Goal: Task Accomplishment & Management: Manage account settings

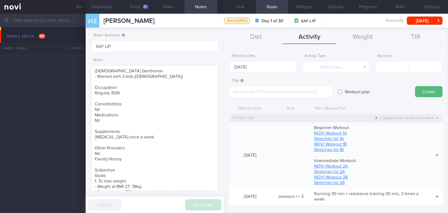
scroll to position [5, 0]
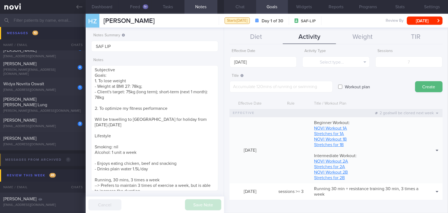
click at [238, 9] on button "Chat" at bounding box center [240, 7] width 32 height 14
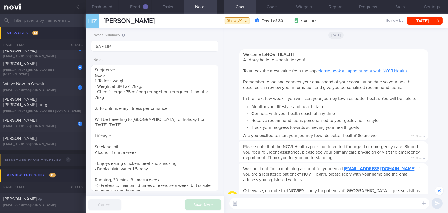
drag, startPoint x: 105, startPoint y: 5, endPoint x: 125, endPoint y: 30, distance: 32.2
click at [105, 5] on button "Dashboard" at bounding box center [102, 7] width 33 height 14
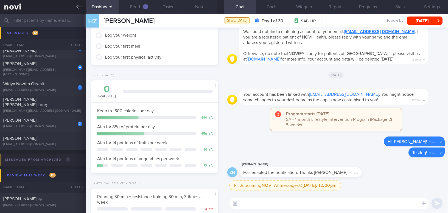
click at [79, 5] on icon at bounding box center [79, 7] width 6 height 6
click at [77, 7] on icon at bounding box center [79, 7] width 6 height 4
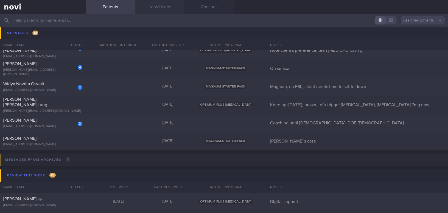
click at [174, 7] on link "New Users" at bounding box center [159, 7] width 49 height 14
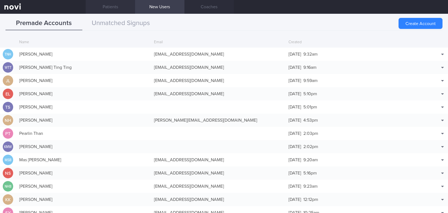
click at [114, 6] on link "Patients" at bounding box center [110, 7] width 49 height 14
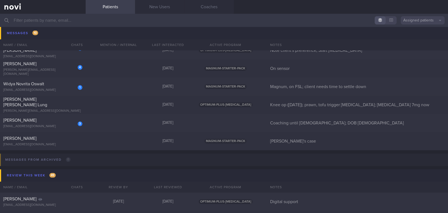
click at [423, 21] on button "Assigned patients" at bounding box center [423, 20] width 44 height 8
click at [419, 47] on button "Archived patients" at bounding box center [423, 46] width 44 height 8
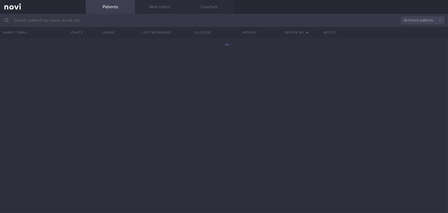
click at [70, 23] on input "text" at bounding box center [224, 20] width 448 height 13
type input "[PERSON_NAME]"
click at [226, 114] on div "[PERSON_NAME] [EMAIL_ADDRESS][DOMAIN_NAME] 3.4 5.6 1.1" at bounding box center [224, 125] width 448 height 175
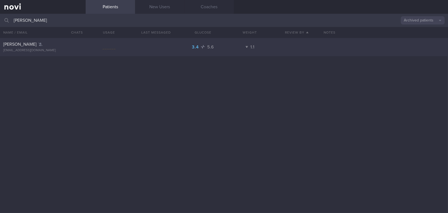
click at [30, 50] on div "[EMAIL_ADDRESS][DOMAIN_NAME]" at bounding box center [42, 50] width 79 height 4
select select "7"
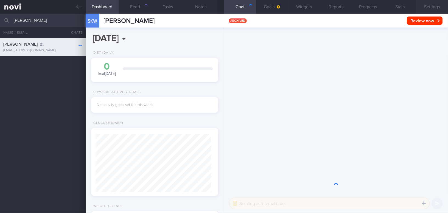
scroll to position [58, 116]
click at [440, 5] on button "Settings" at bounding box center [432, 7] width 32 height 14
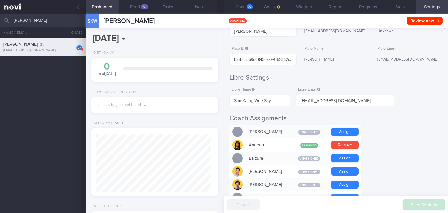
scroll to position [58, 116]
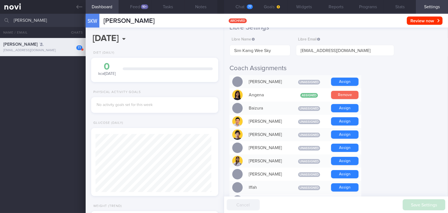
click at [349, 96] on button "Remove" at bounding box center [344, 95] width 27 height 8
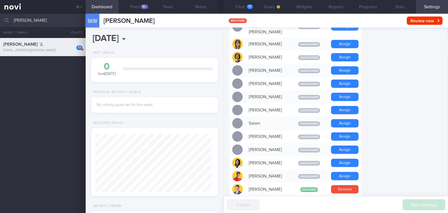
scroll to position [349, 0]
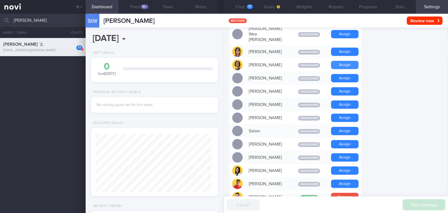
click at [351, 61] on button "Assign" at bounding box center [344, 65] width 27 height 8
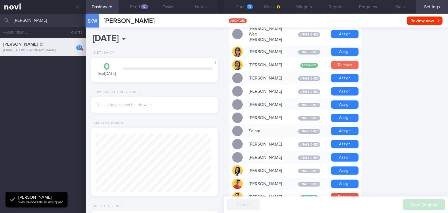
scroll to position [58, 116]
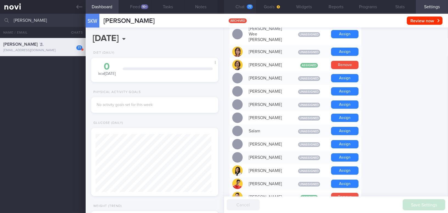
click at [242, 7] on button "Chat 77" at bounding box center [240, 7] width 32 height 14
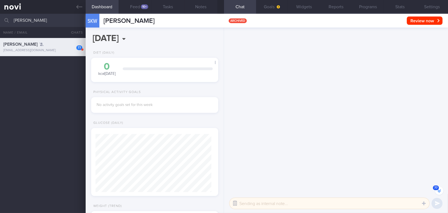
click at [234, 204] on button "button" at bounding box center [235, 203] width 10 height 10
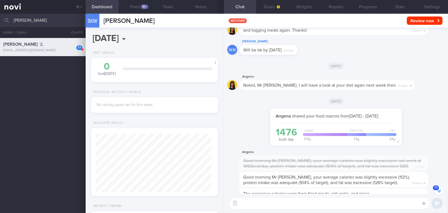
scroll to position [-3582, 0]
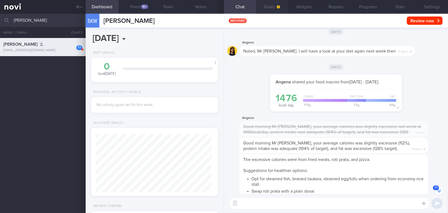
click at [270, 7] on button "Goals" at bounding box center [272, 7] width 32 height 14
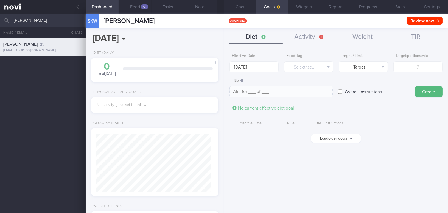
click at [331, 138] on button "Load older goals" at bounding box center [336, 138] width 49 height 8
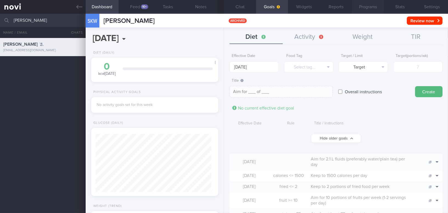
click at [368, 7] on button "Programs" at bounding box center [368, 7] width 32 height 14
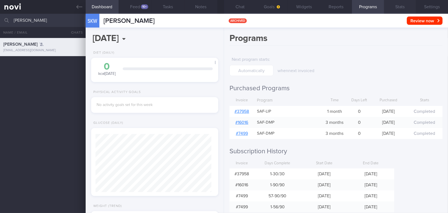
click at [400, 9] on button "Stats" at bounding box center [400, 7] width 32 height 14
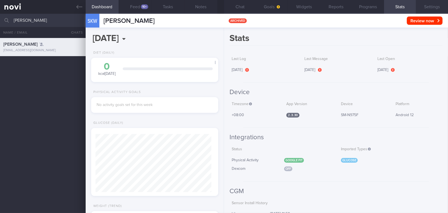
click at [427, 7] on button "Settings" at bounding box center [432, 7] width 32 height 14
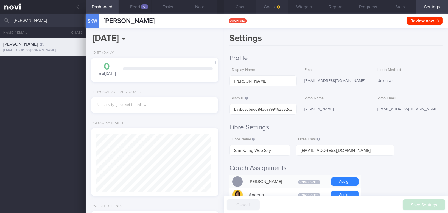
click at [268, 5] on button "Goals" at bounding box center [272, 7] width 32 height 14
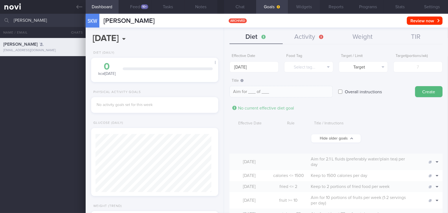
click at [306, 10] on button "Widgets" at bounding box center [304, 7] width 32 height 14
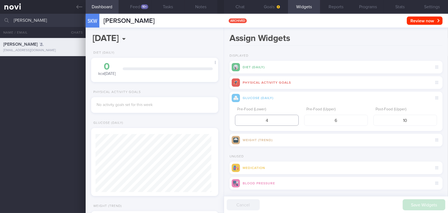
drag, startPoint x: 257, startPoint y: 119, endPoint x: 250, endPoint y: 119, distance: 6.9
click at [250, 119] on input "4" at bounding box center [267, 120] width 64 height 11
click at [285, 54] on h2 "Displayed" at bounding box center [336, 56] width 213 height 4
